Goal: Transaction & Acquisition: Obtain resource

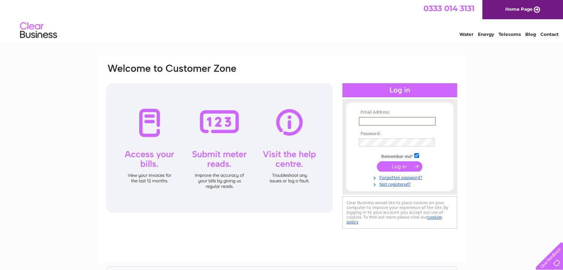
click at [366, 121] on input "text" at bounding box center [397, 121] width 77 height 9
type input "aries2001sam@hotmail.com"
click at [483, 215] on div "Email Address: aries2001sam@hotmail.com Password: Forgotten password?" at bounding box center [281, 223] width 563 height 334
click at [395, 165] on input "submit" at bounding box center [400, 166] width 46 height 10
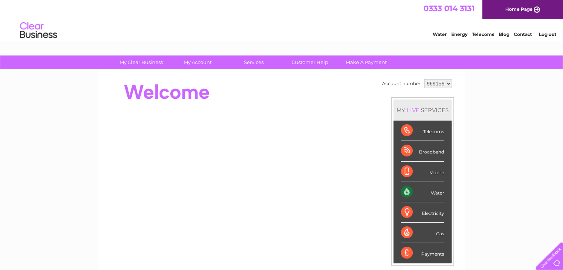
click at [433, 191] on div "Water" at bounding box center [422, 192] width 43 height 20
click at [404, 191] on div "Water" at bounding box center [422, 192] width 43 height 20
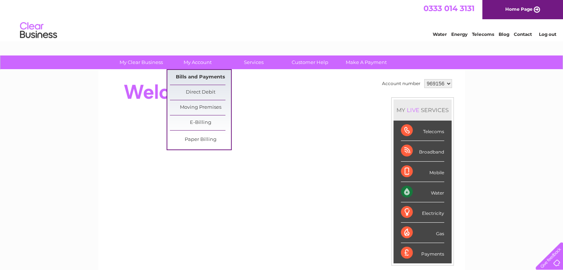
click at [208, 78] on link "Bills and Payments" at bounding box center [200, 77] width 61 height 15
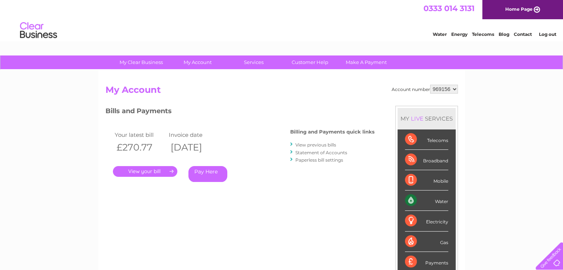
click at [151, 169] on link "." at bounding box center [145, 171] width 64 height 11
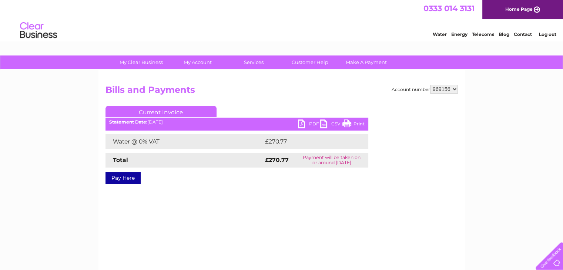
click at [312, 124] on link "PDF" at bounding box center [309, 125] width 22 height 11
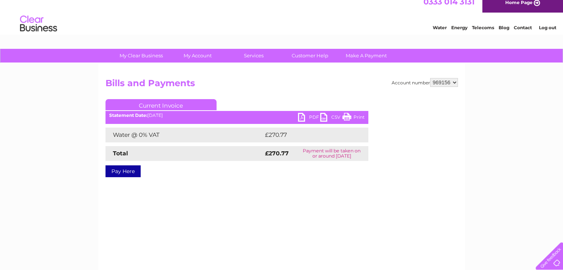
scroll to position [7, 0]
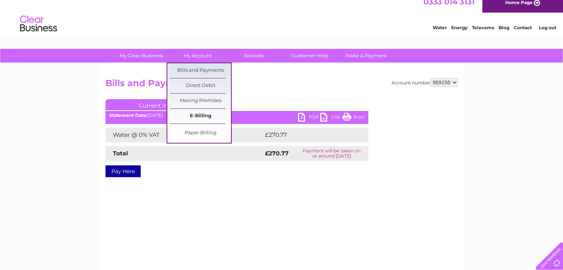
click at [209, 114] on link "E-Billing" at bounding box center [200, 116] width 61 height 15
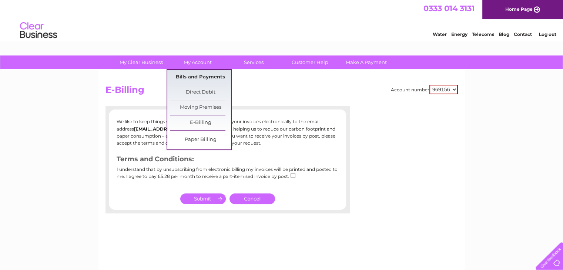
click at [196, 76] on link "Bills and Payments" at bounding box center [200, 77] width 61 height 15
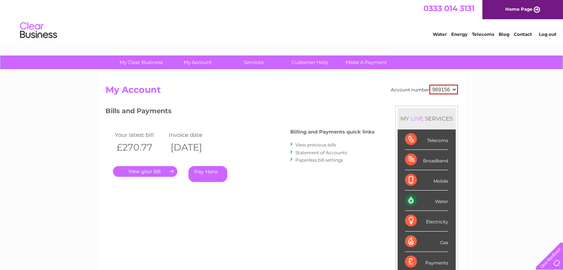
click at [322, 144] on link "View previous bills" at bounding box center [315, 145] width 41 height 6
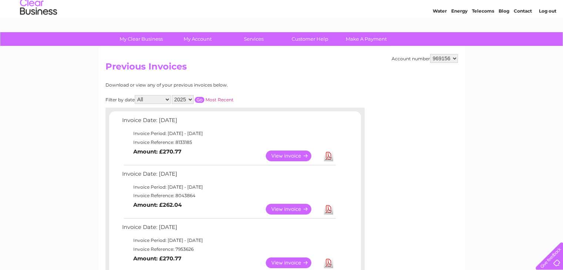
scroll to position [18, 0]
